Goal: Navigation & Orientation: Find specific page/section

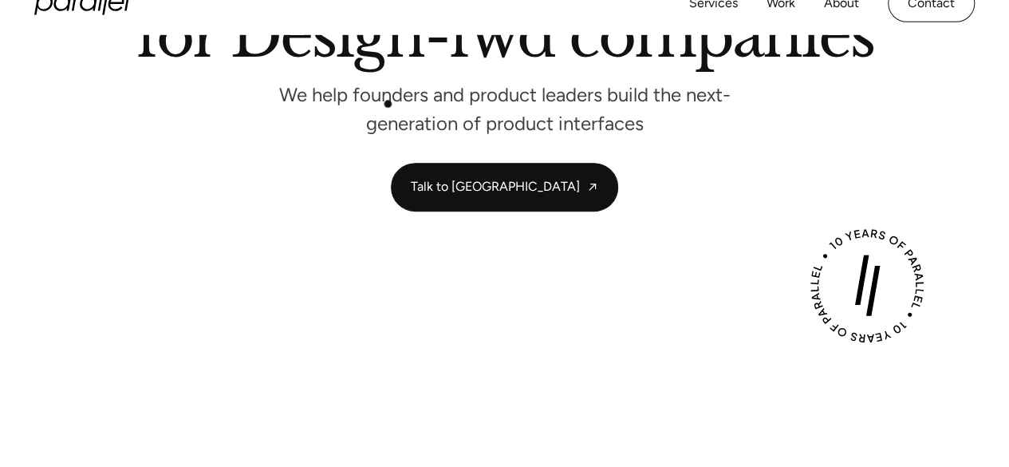
scroll to position [160, 0]
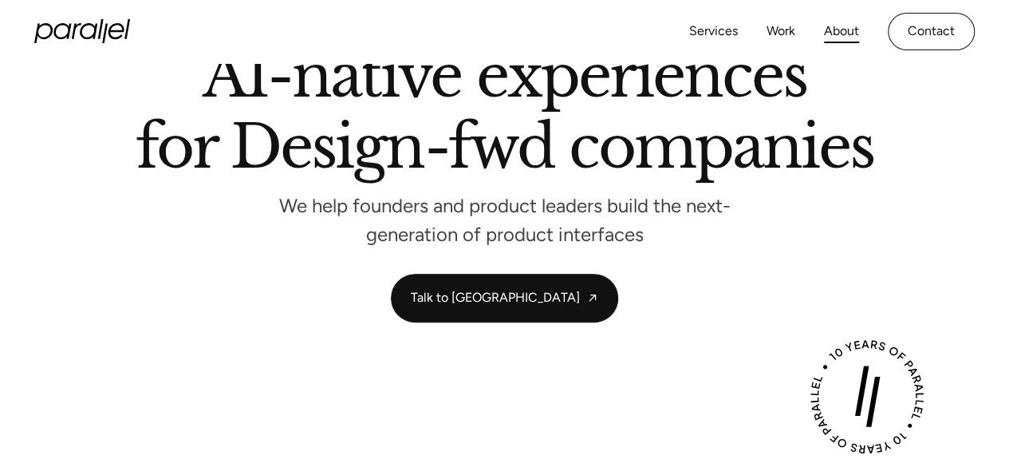
click at [836, 27] on link "About" at bounding box center [841, 31] width 35 height 23
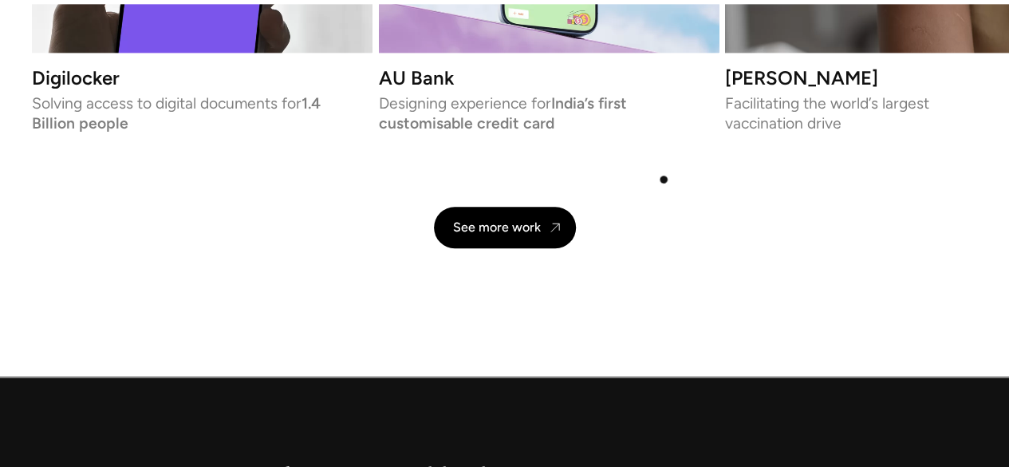
scroll to position [3877, 0]
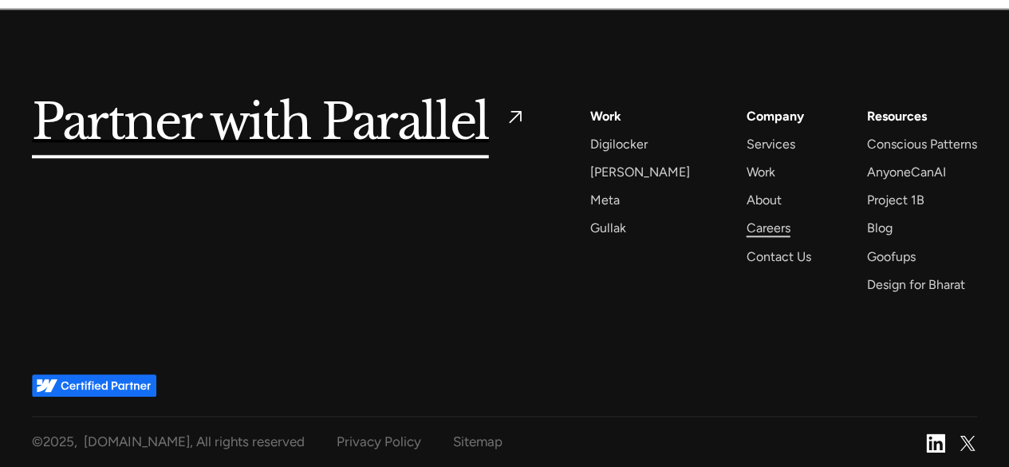
click at [746, 224] on div "Careers" at bounding box center [768, 228] width 44 height 22
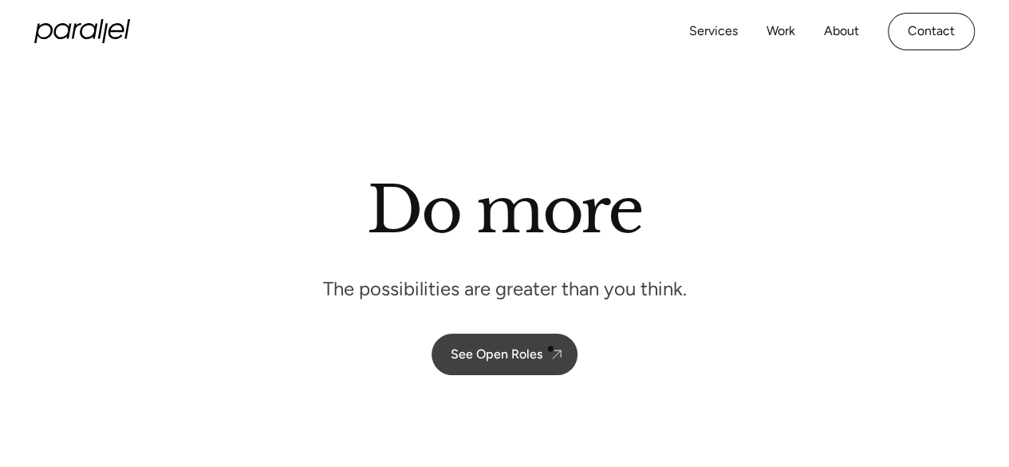
click at [551, 349] on img at bounding box center [557, 354] width 16 height 16
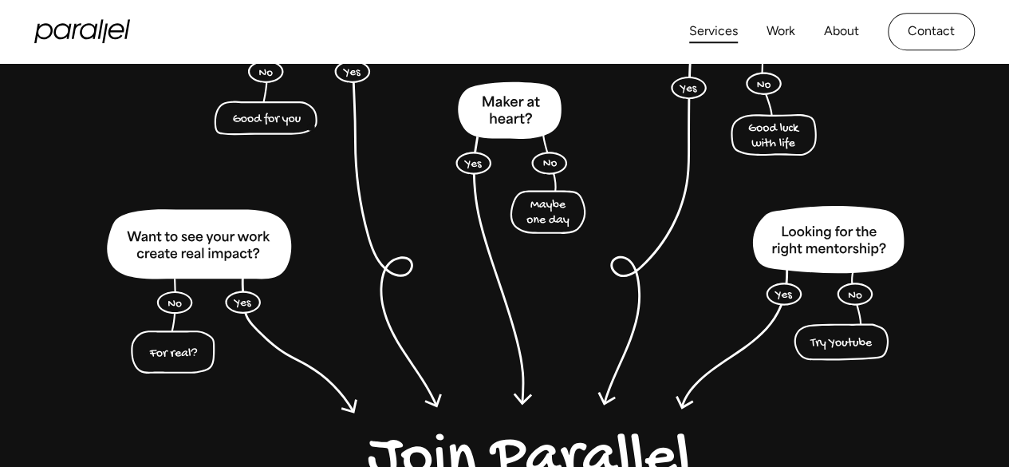
scroll to position [3737, 0]
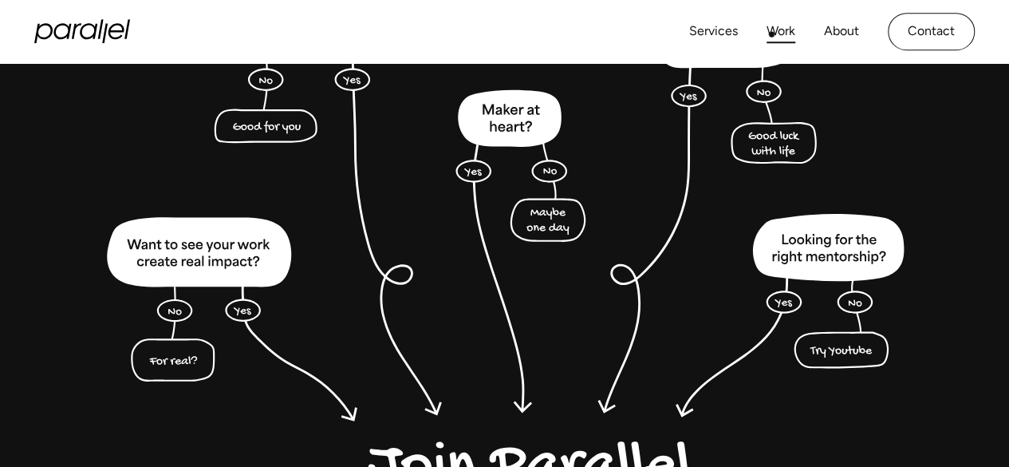
click at [772, 34] on link "Work" at bounding box center [781, 31] width 29 height 23
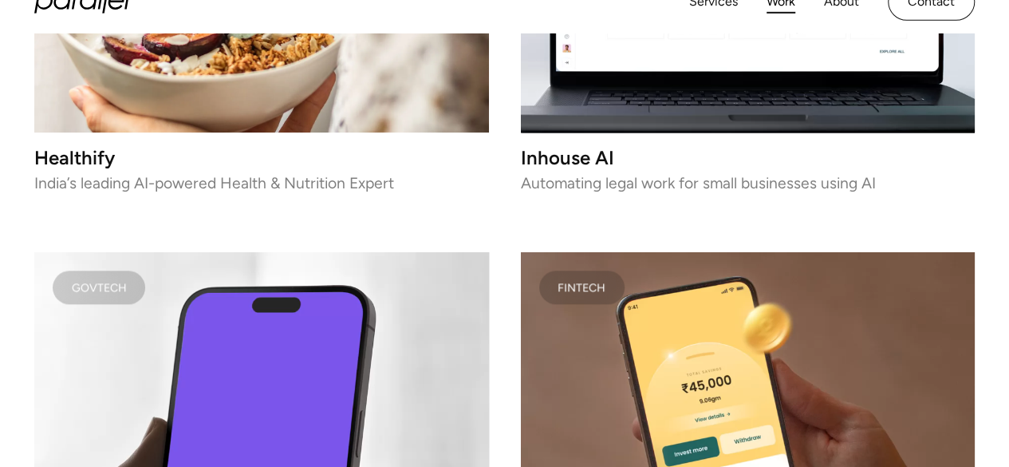
scroll to position [3749, 0]
